Goal: Find specific page/section: Find specific page/section

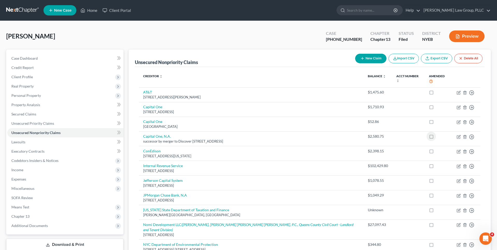
click at [18, 8] on link at bounding box center [22, 10] width 33 height 9
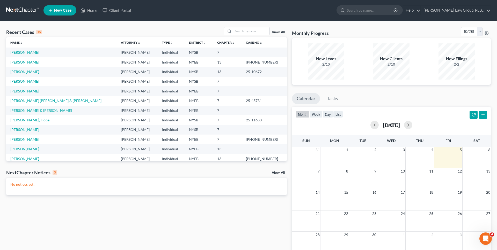
click at [112, 35] on div "Recent Cases 15 View All" at bounding box center [146, 32] width 280 height 10
click at [164, 24] on div "Recent Cases 15 View All Name unfold_more expand_more expand_less Attorney unfo…" at bounding box center [248, 155] width 497 height 268
